Goal: Task Accomplishment & Management: Use online tool/utility

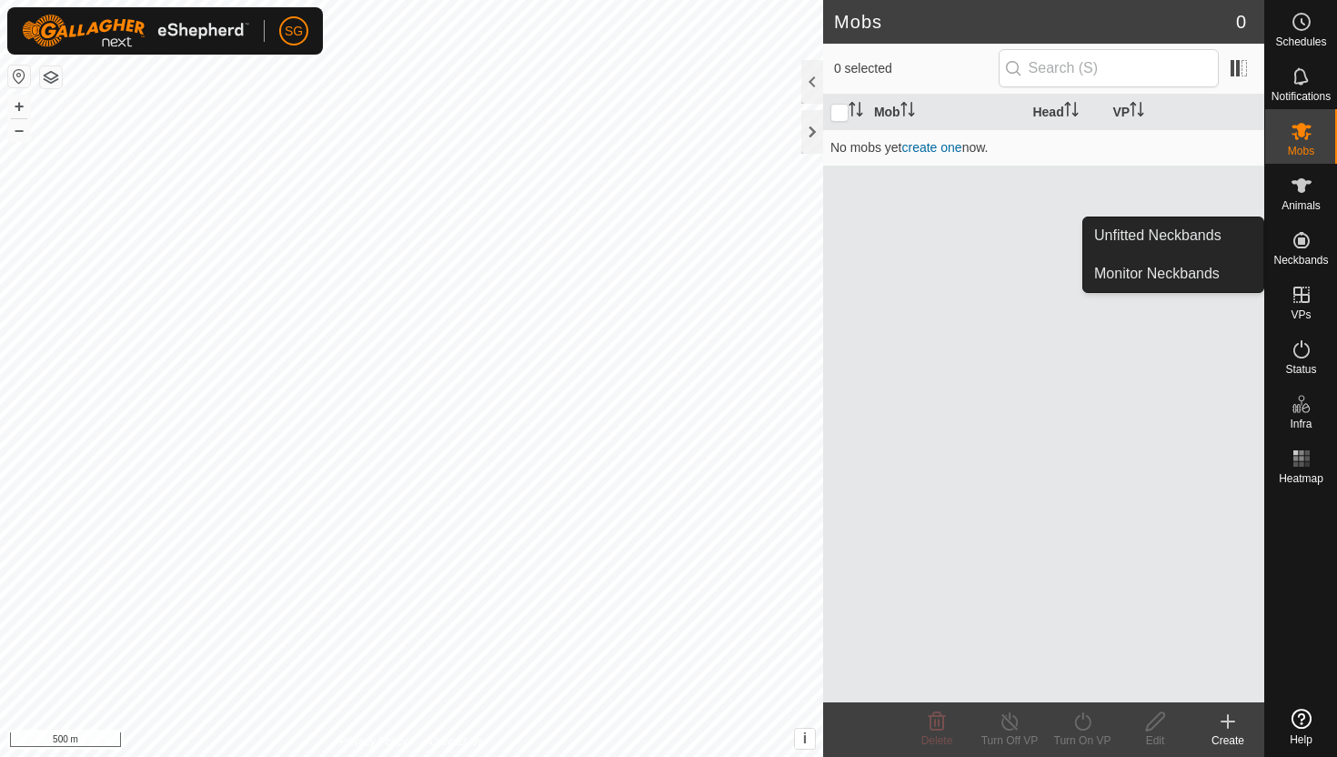
click at [1316, 252] on es-neckbands-svg-icon at bounding box center [1301, 240] width 33 height 29
click at [1305, 233] on icon at bounding box center [1302, 240] width 22 height 22
click at [1242, 272] on link "Monitor Neckbands" at bounding box center [1173, 274] width 180 height 36
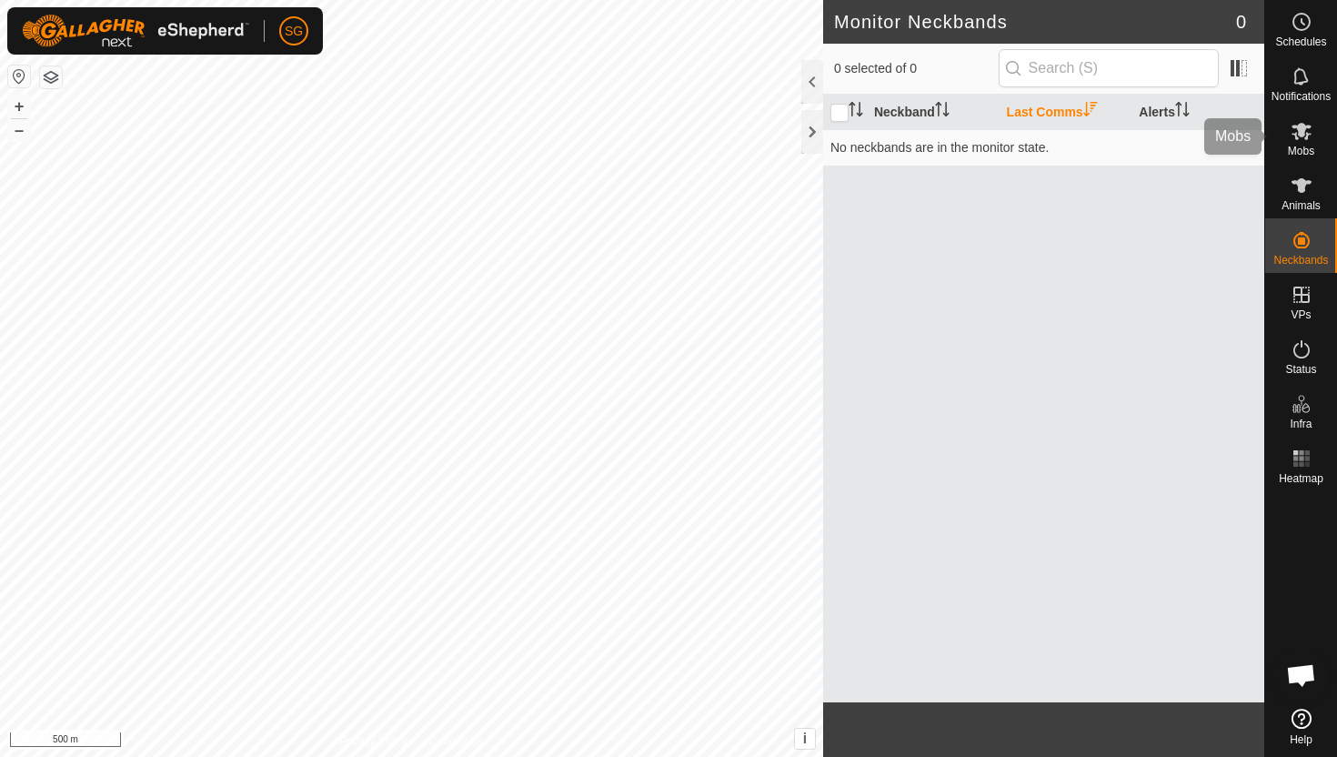
click at [1305, 180] on icon at bounding box center [1302, 185] width 20 height 15
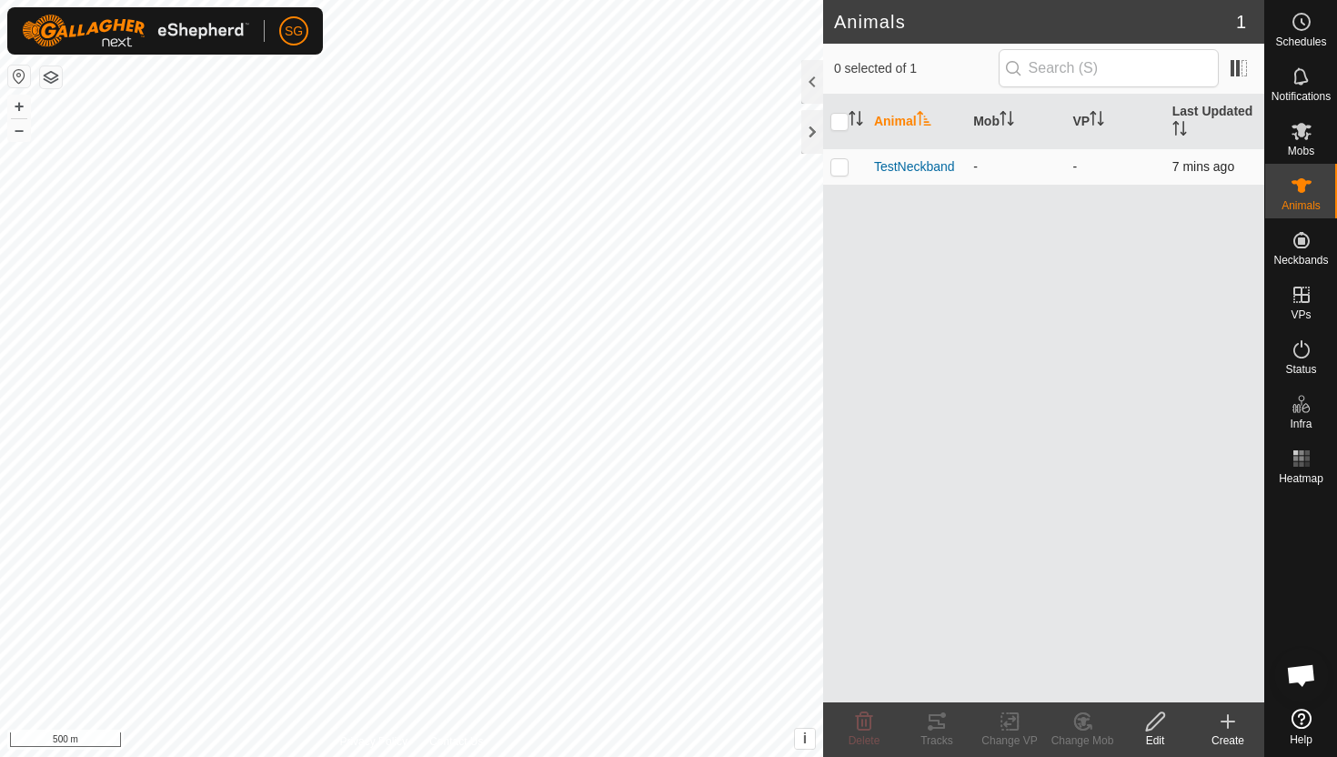
click at [1060, 170] on td "-" at bounding box center [1015, 166] width 99 height 36
click at [837, 172] on p-checkbox at bounding box center [840, 166] width 18 height 15
checkbox input "true"
click at [897, 165] on span "TestNeckband" at bounding box center [914, 166] width 81 height 19
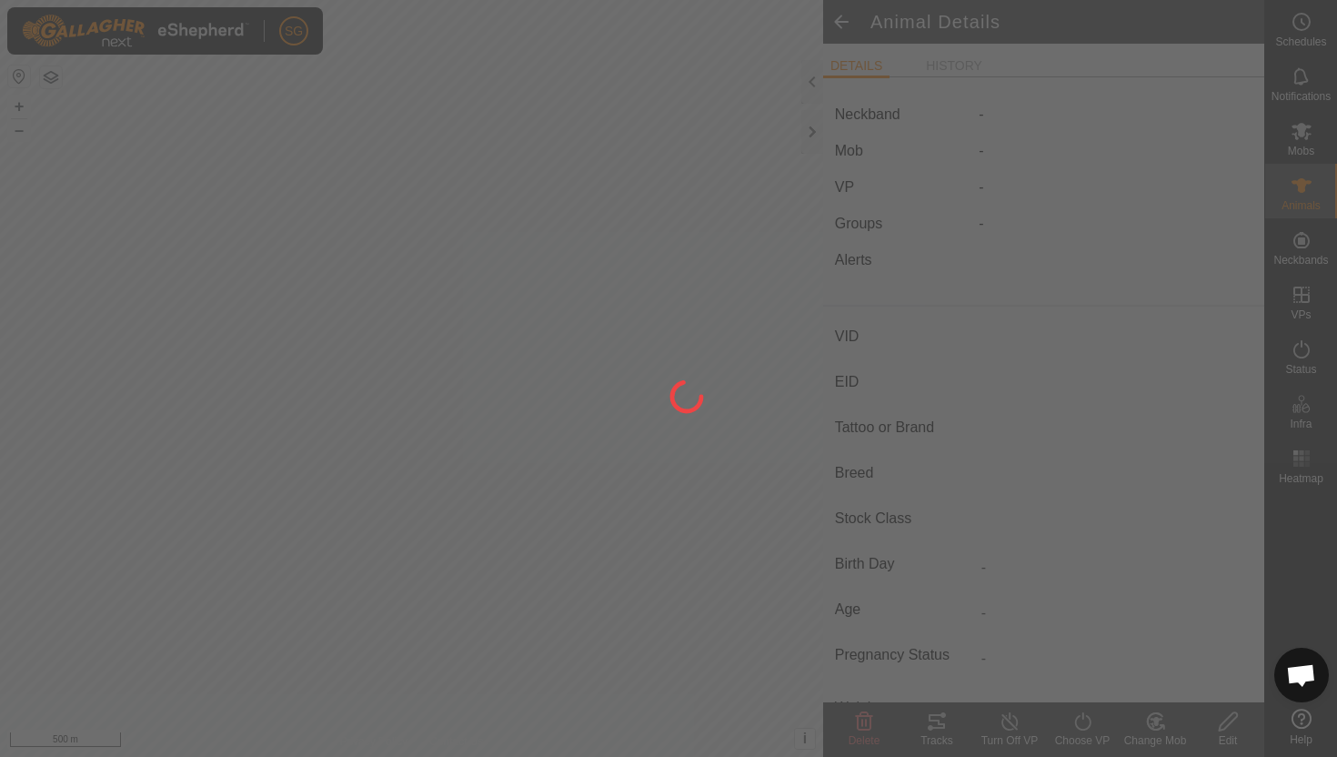
type input "TestNeckband"
type input "-"
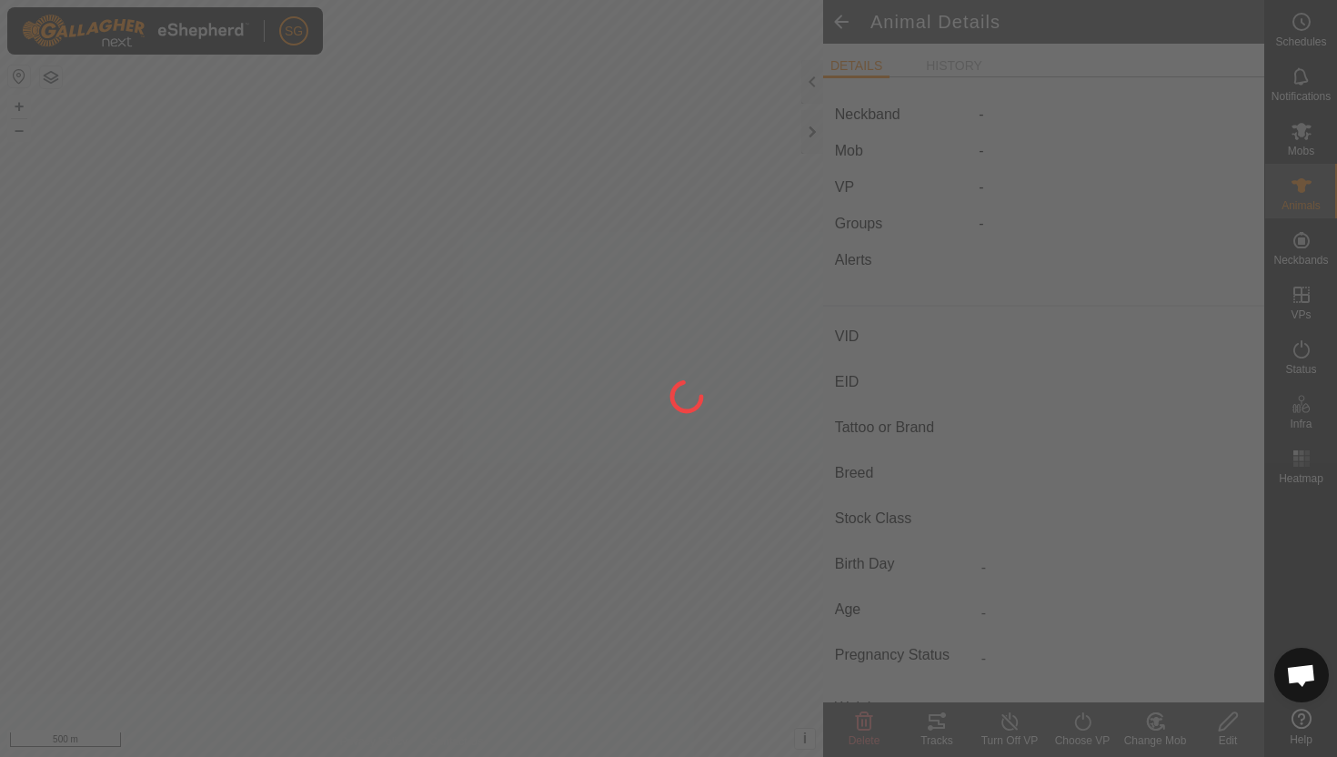
type input "0 kg"
type input "-"
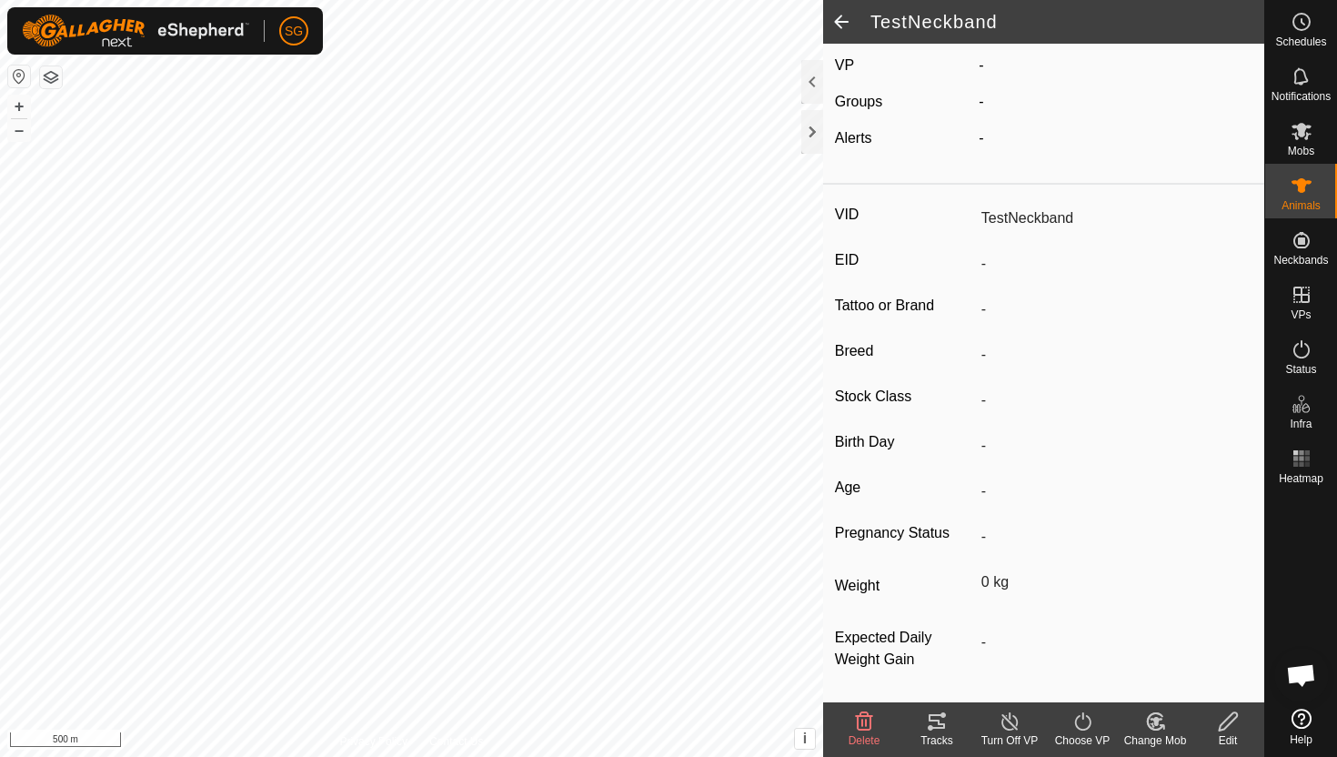
scroll to position [134, 0]
click at [940, 730] on icon at bounding box center [937, 721] width 22 height 22
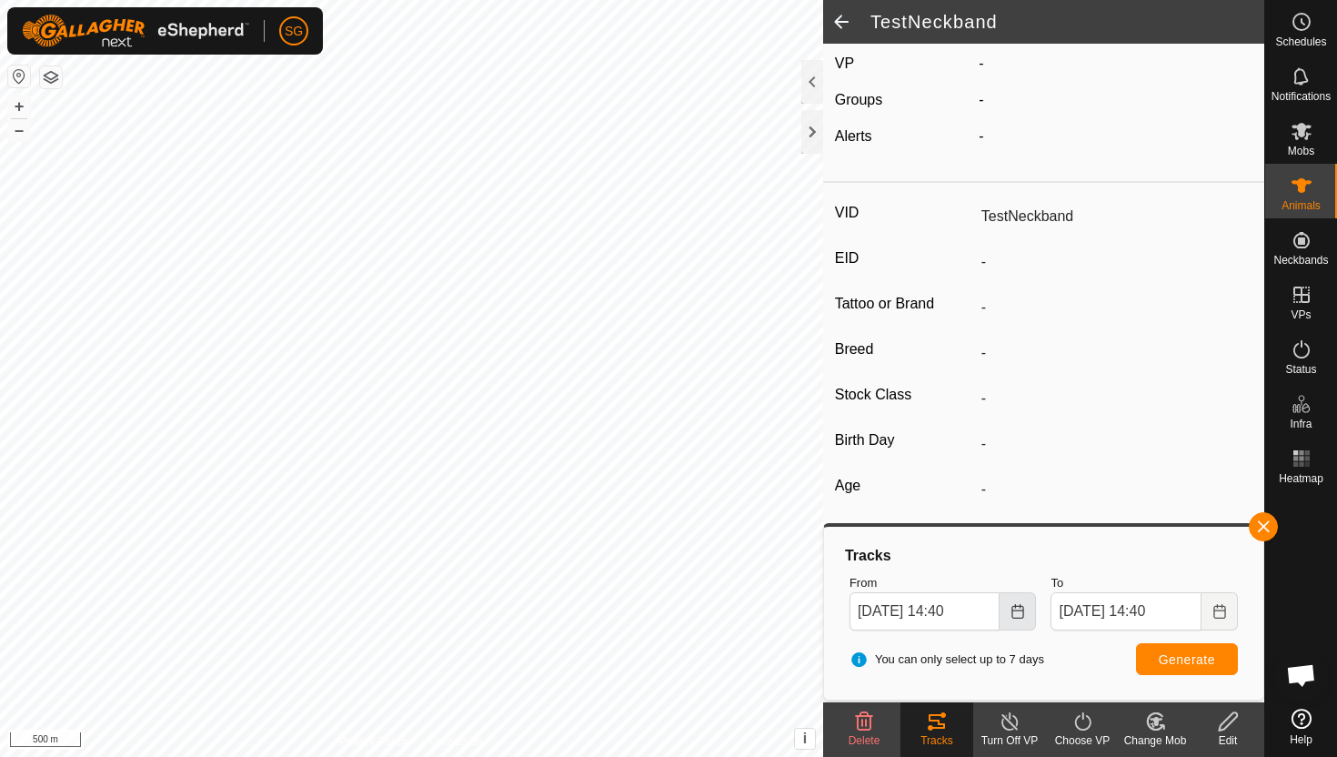
click at [1020, 618] on icon "Choose Date" at bounding box center [1018, 611] width 12 height 15
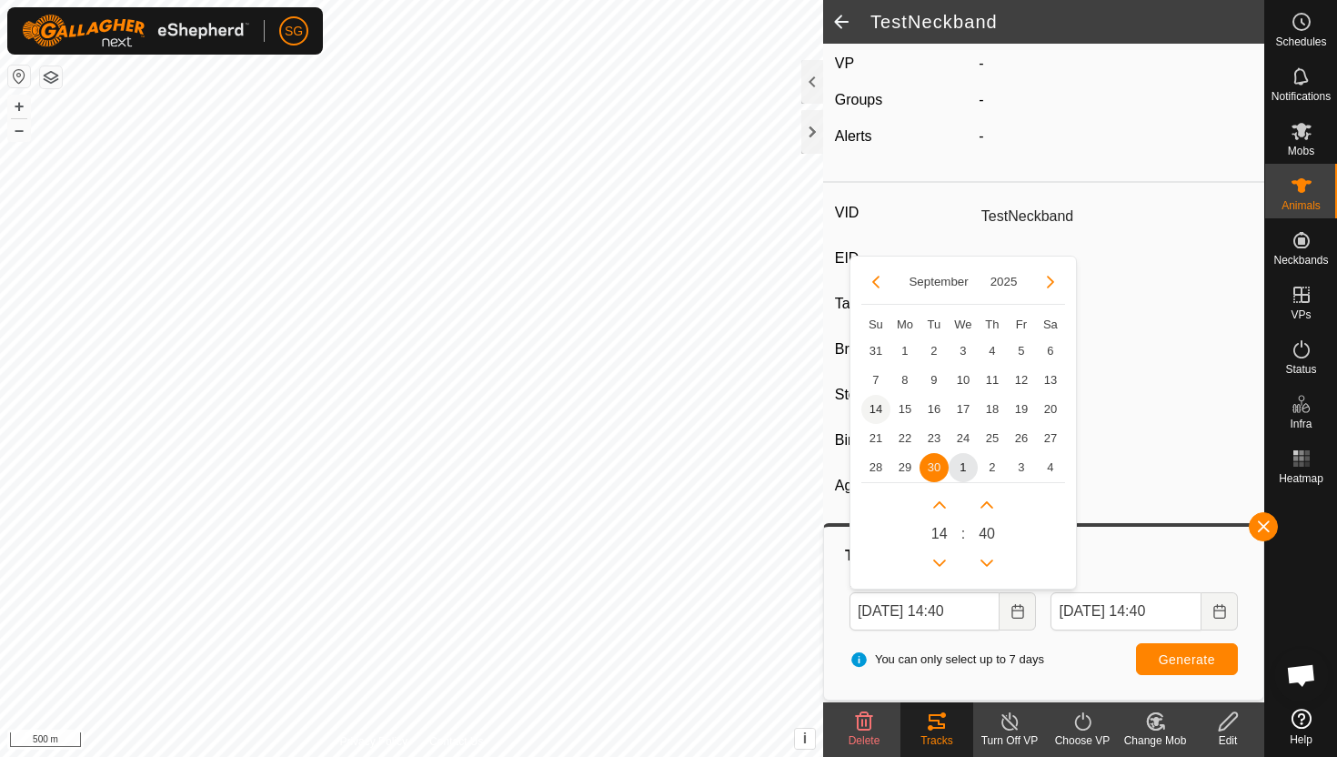
click at [875, 406] on span "14" at bounding box center [875, 409] width 29 height 29
type input "[DATE] 14:40"
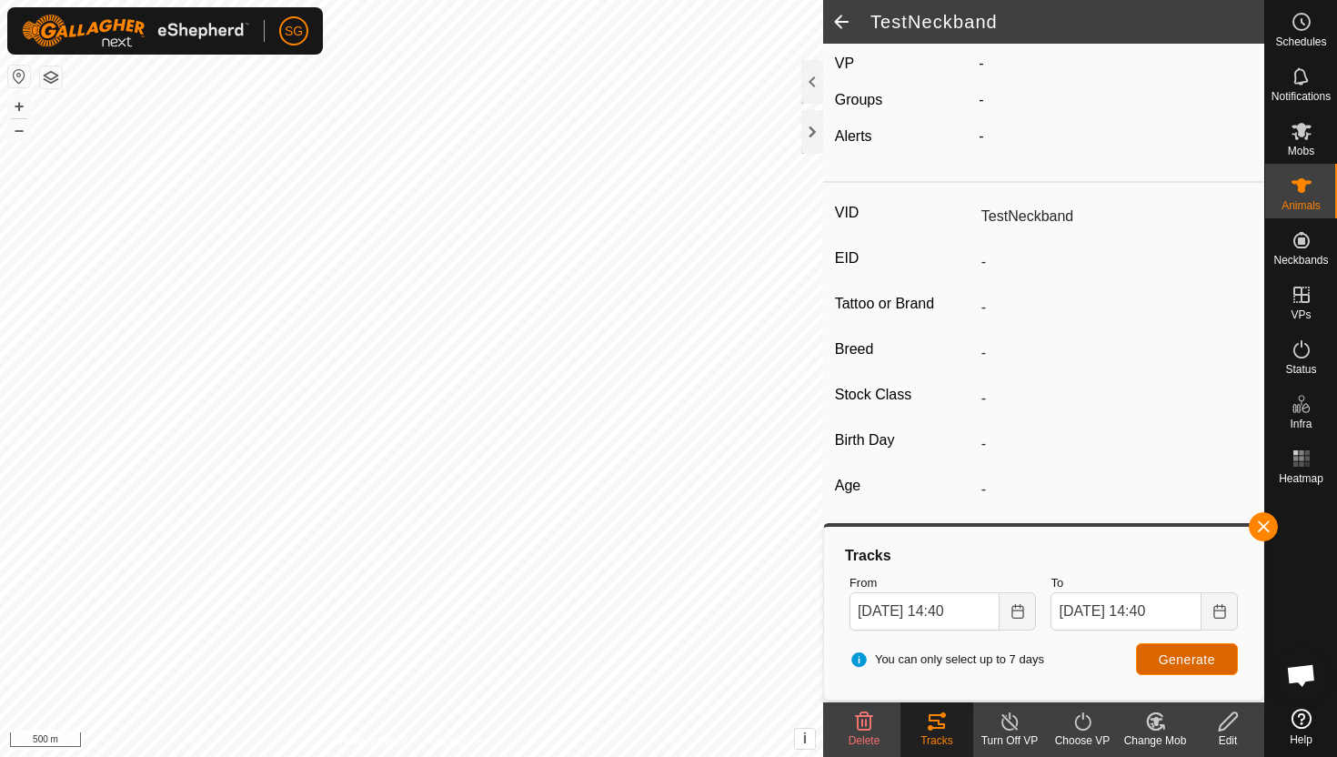
click at [1185, 656] on span "Generate" at bounding box center [1187, 659] width 56 height 15
click at [1022, 611] on icon "Choose Date" at bounding box center [1018, 611] width 15 height 15
